Goal: Information Seeking & Learning: Learn about a topic

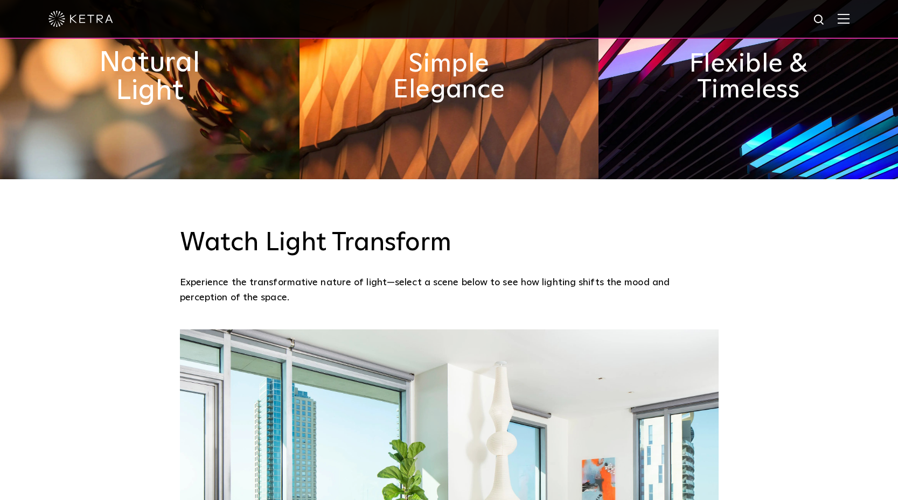
click at [162, 74] on h2 "Natural Light" at bounding box center [149, 77] width 163 height 57
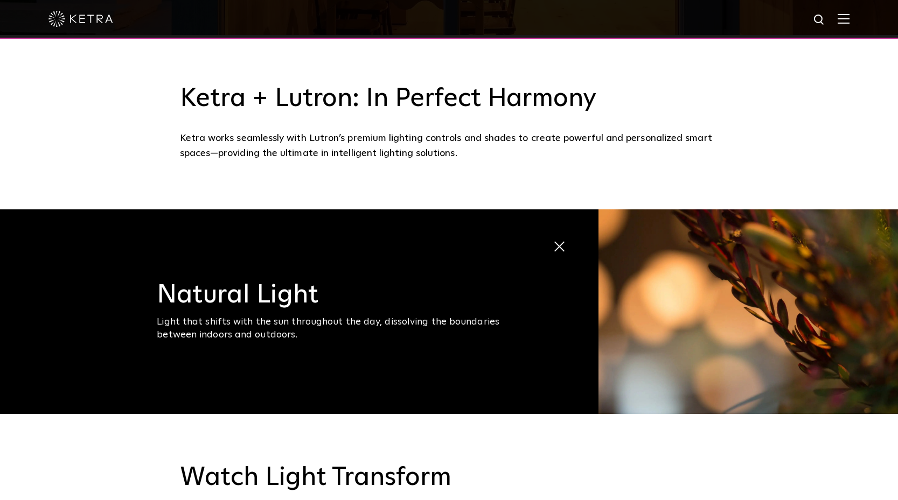
scroll to position [431, 0]
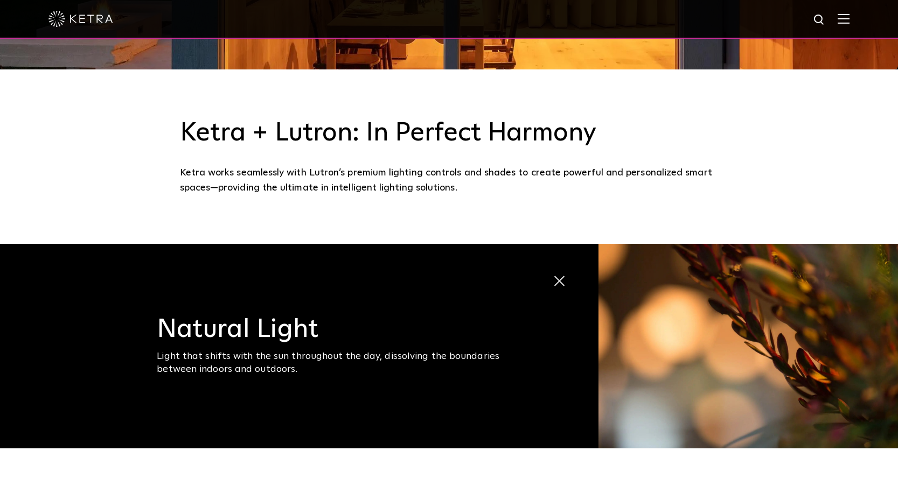
click at [826, 19] on img at bounding box center [819, 19] width 13 height 13
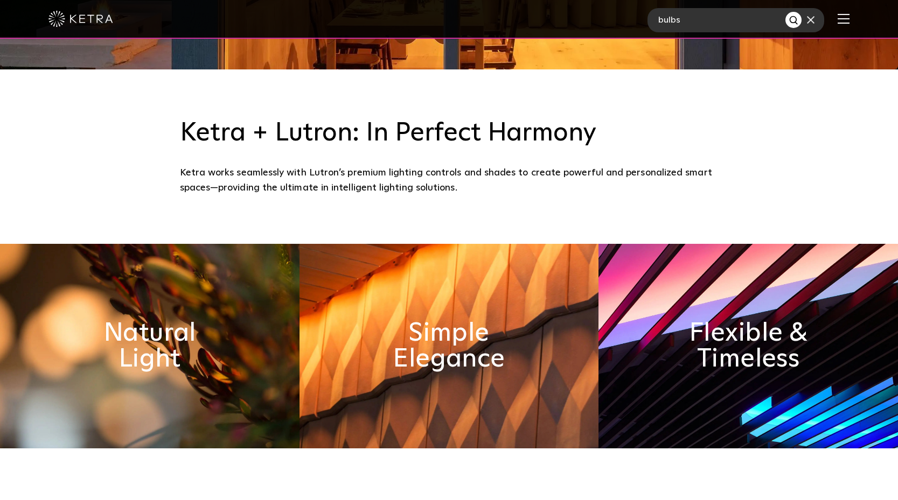
type input "bulbs"
click at [785, 12] on button "Search" at bounding box center [793, 20] width 16 height 16
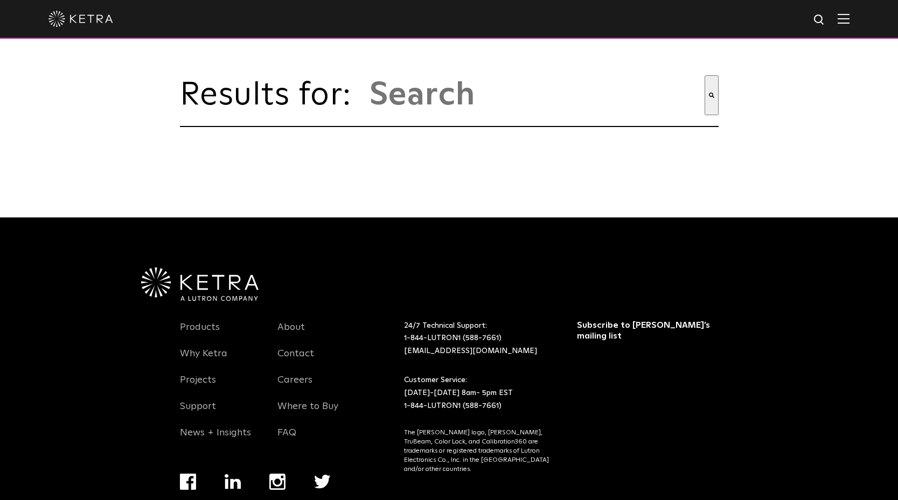
type input "bulbs"
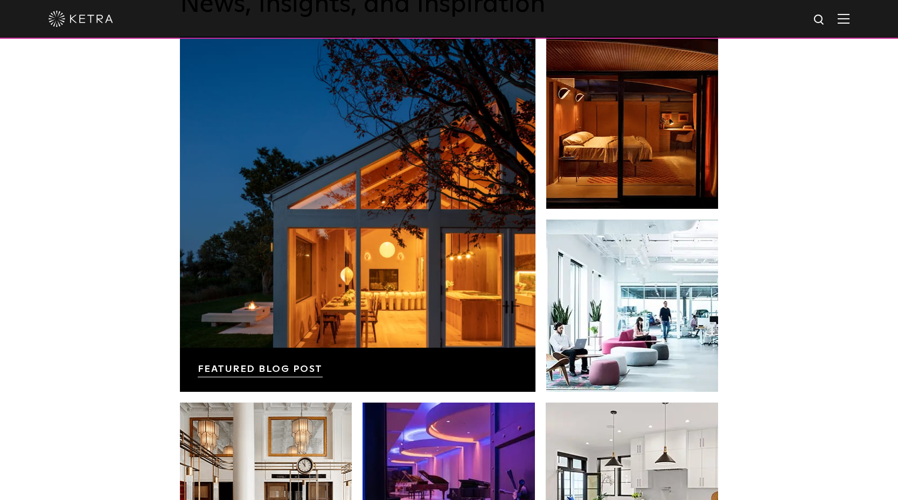
scroll to position [1831, 0]
